Goal: Navigation & Orientation: Find specific page/section

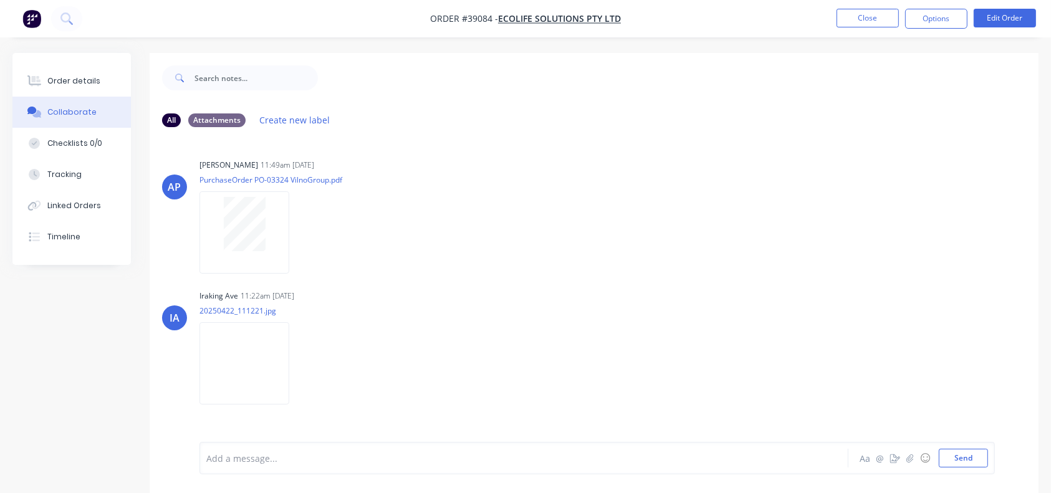
click at [868, 16] on button "Close" at bounding box center [868, 18] width 62 height 19
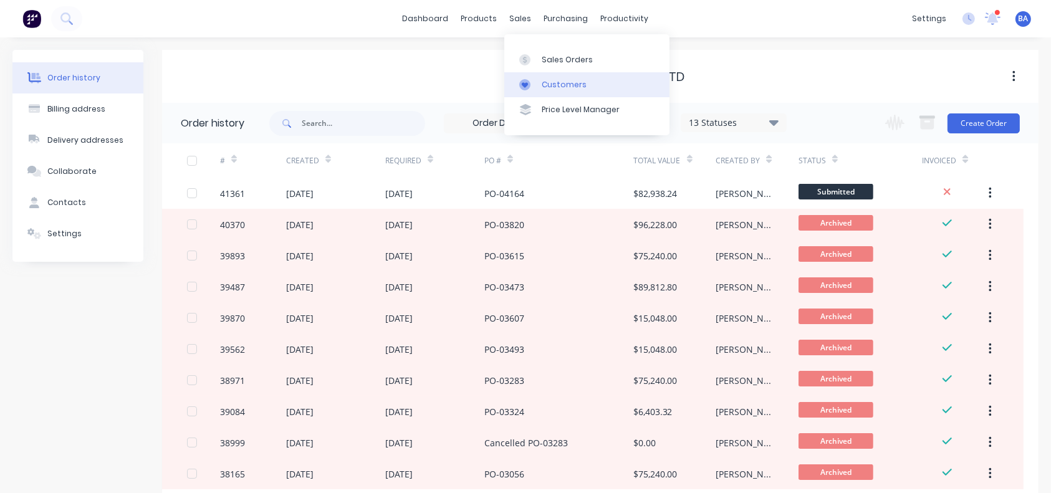
click at [542, 80] on div "Customers" at bounding box center [564, 84] width 45 height 11
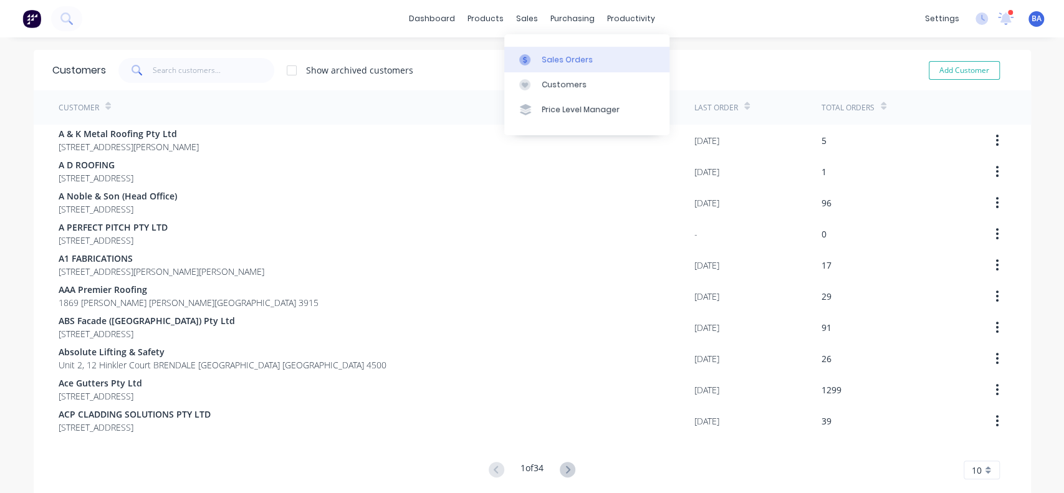
click at [542, 59] on div "Sales Orders" at bounding box center [567, 59] width 51 height 11
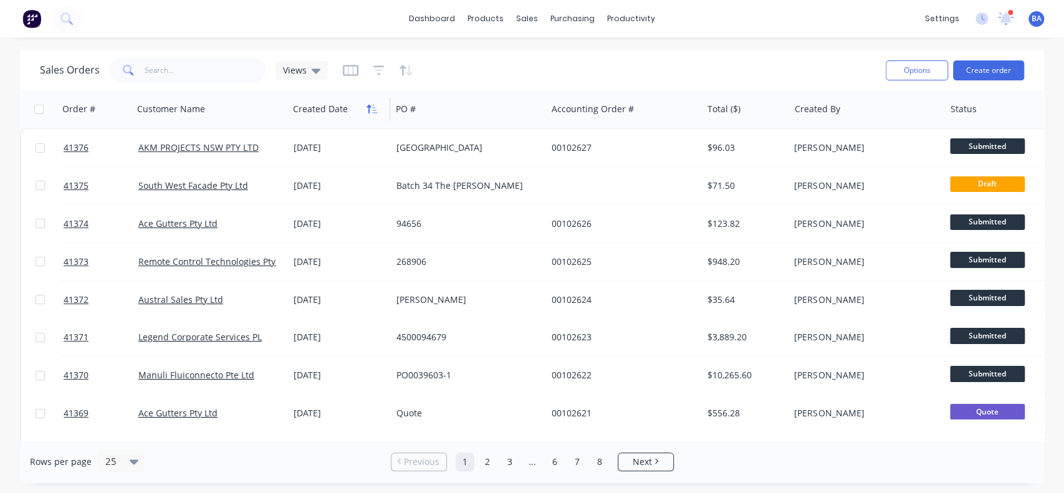
click at [369, 113] on button "button" at bounding box center [372, 109] width 19 height 19
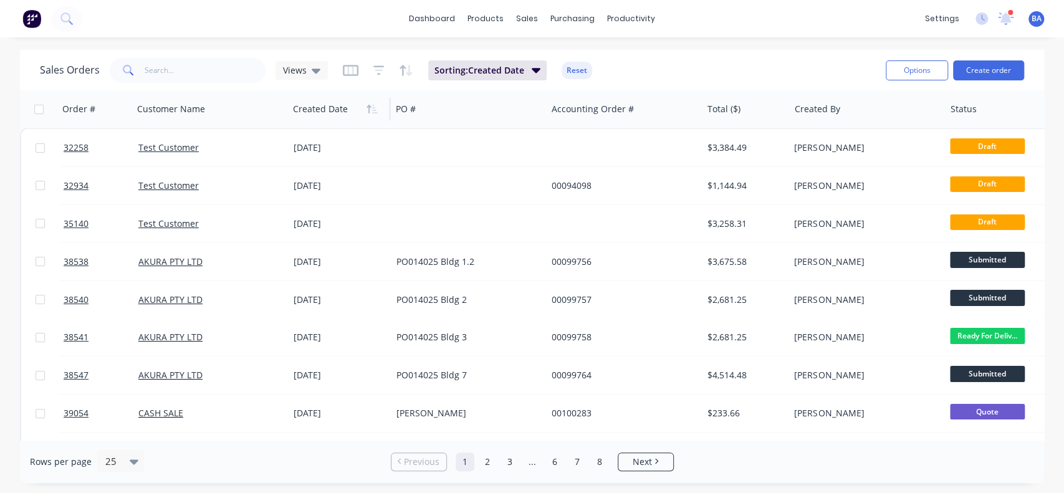
click at [369, 113] on button "button" at bounding box center [372, 109] width 19 height 19
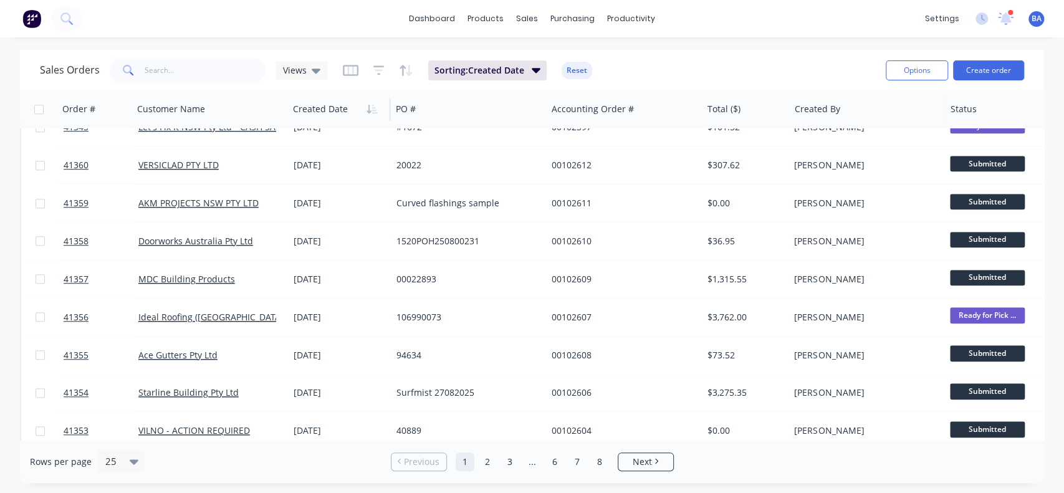
scroll to position [643, 0]
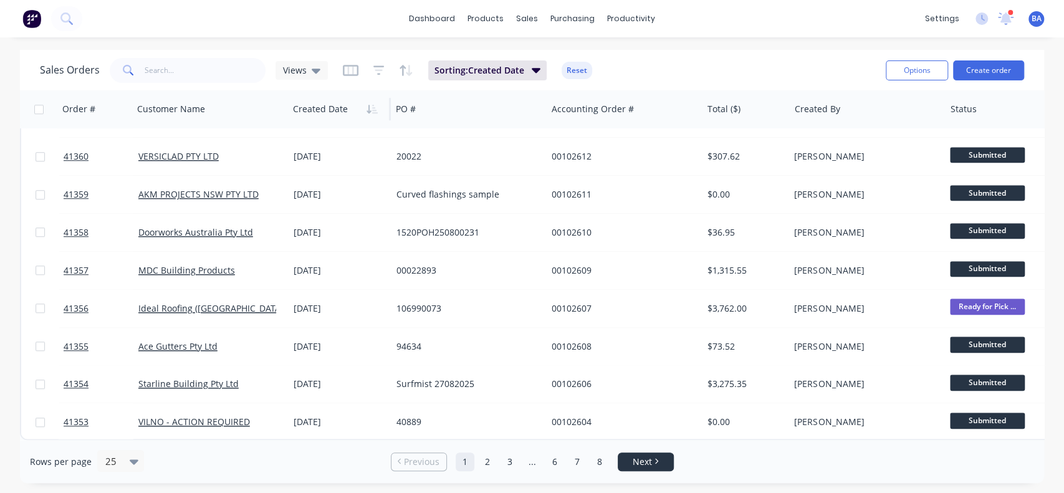
click at [643, 463] on span "Next" at bounding box center [642, 462] width 19 height 12
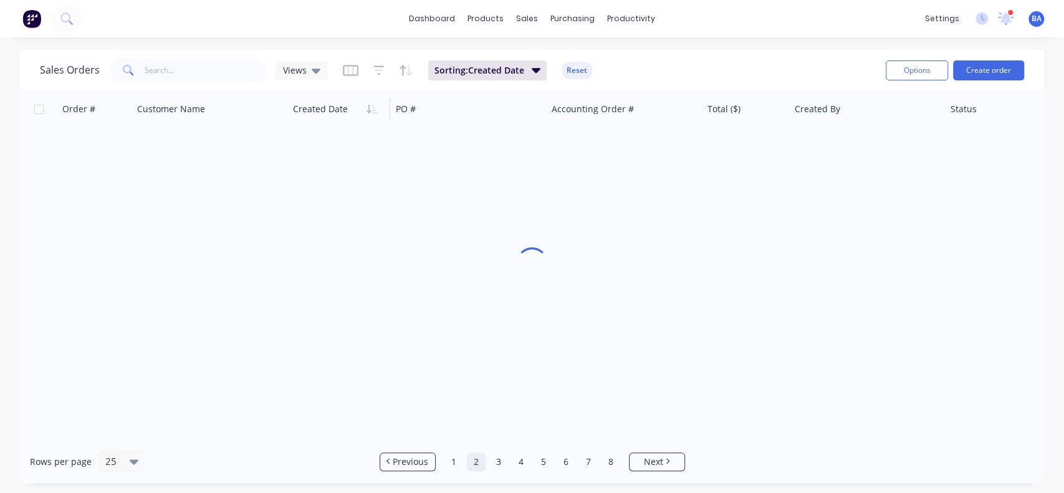
scroll to position [0, 0]
